Goal: Transaction & Acquisition: Purchase product/service

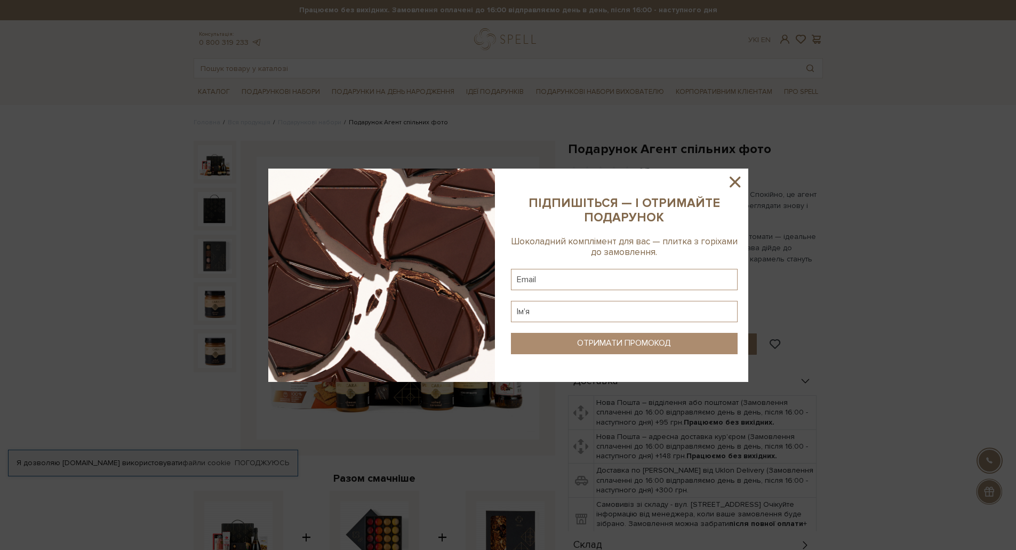
click at [736, 184] on icon at bounding box center [735, 182] width 11 height 11
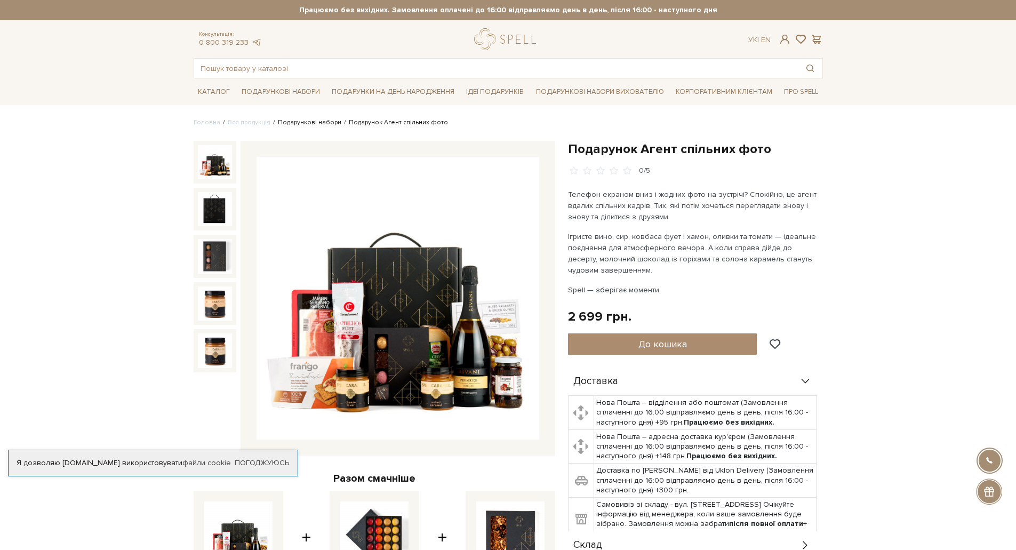
click at [326, 122] on link "Подарункові набори" at bounding box center [309, 122] width 63 height 8
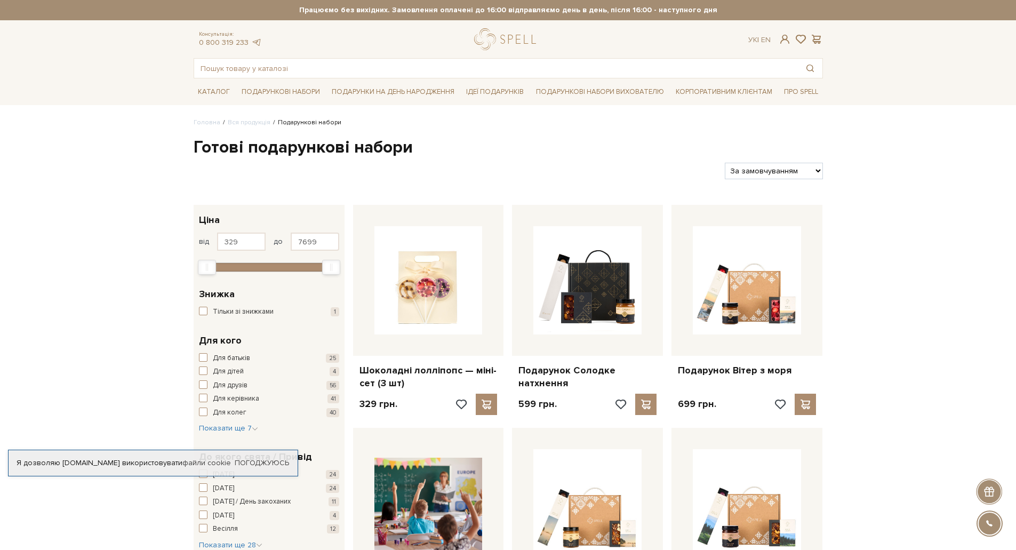
click at [742, 172] on select "За замовчуванням За Ціною (зростання) За Ціною (зменшення) Новинки За популярні…" at bounding box center [774, 171] width 98 height 17
select select "https://spellchocolate.com/our-productions/podarunkovi-box/?sort=p.price&order=…"
click at [725, 163] on select "За замовчуванням За Ціною (зростання) За Ціною (зменшення) Новинки За популярні…" at bounding box center [774, 171] width 98 height 17
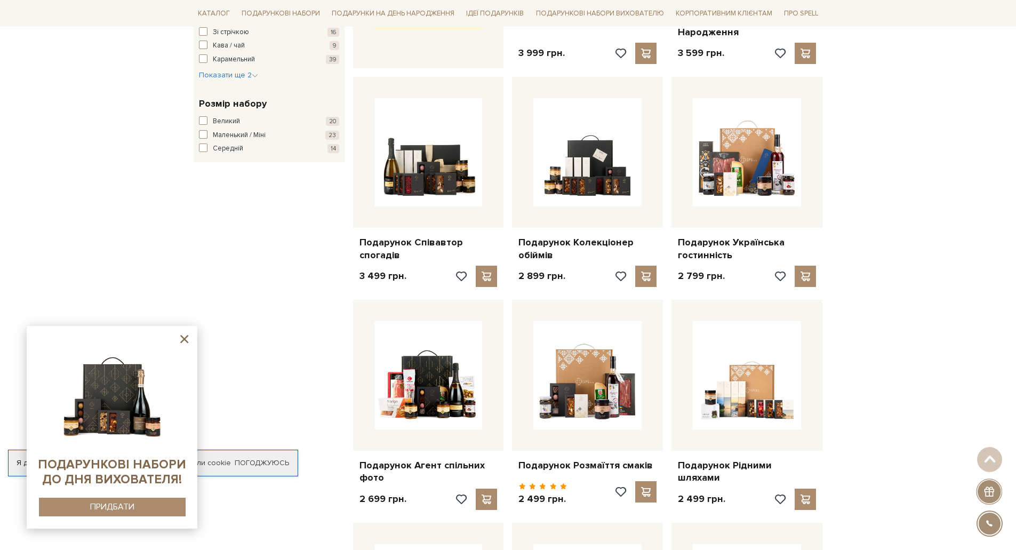
scroll to position [587, 0]
